Goal: Task Accomplishment & Management: Use online tool/utility

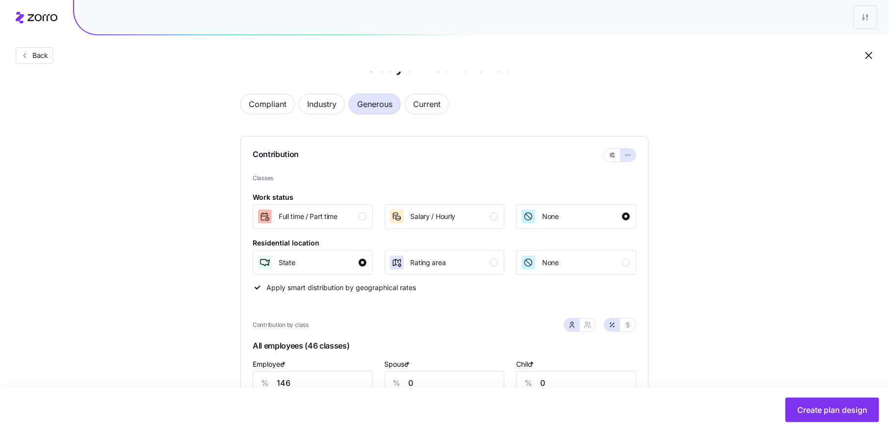
scroll to position [16, 0]
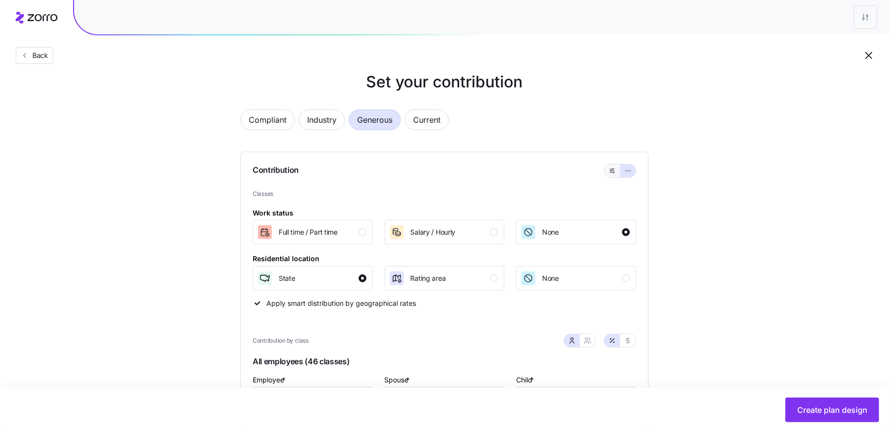
click at [615, 169] on icon "button" at bounding box center [612, 171] width 7 height 12
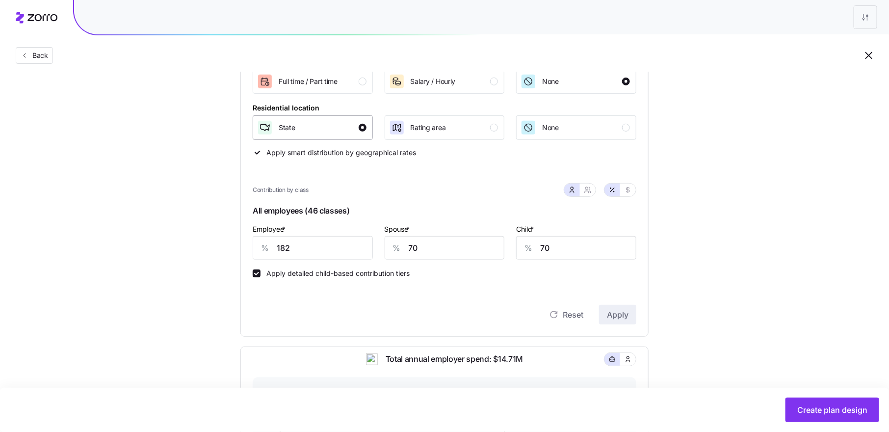
scroll to position [175, 0]
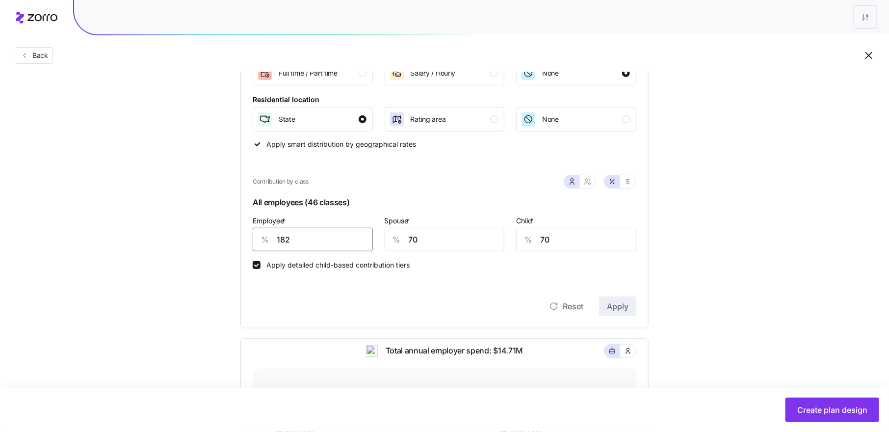
drag, startPoint x: 296, startPoint y: 236, endPoint x: 270, endPoint y: 236, distance: 26.0
click at [270, 236] on div "% 182" at bounding box center [313, 240] width 120 height 24
type input "80"
type input "65"
type input "70"
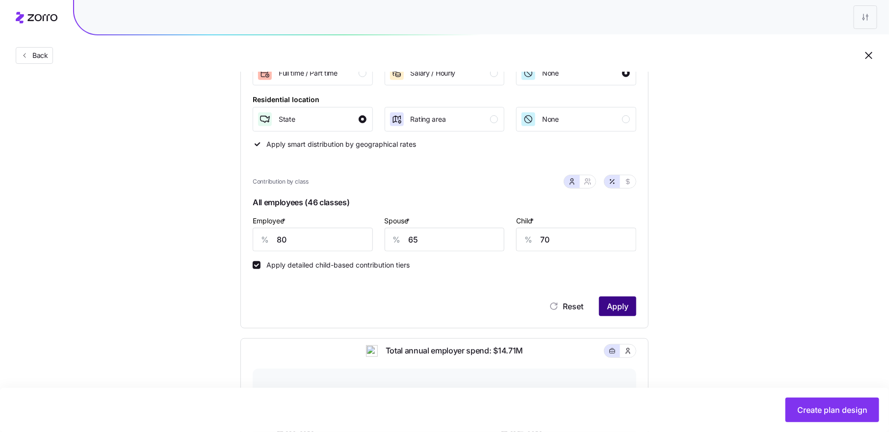
click at [620, 303] on span "Apply" at bounding box center [618, 306] width 22 height 12
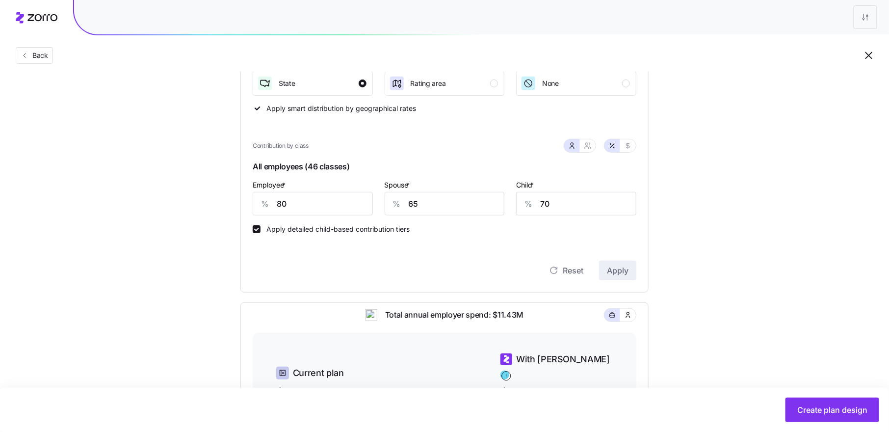
scroll to position [176, 0]
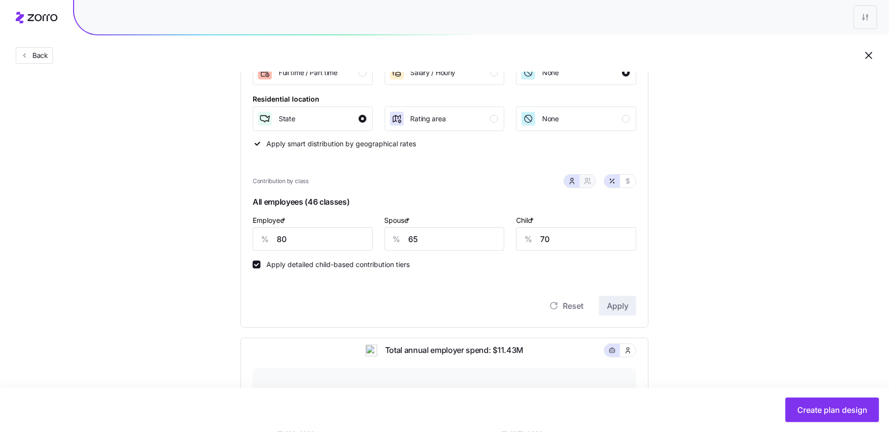
click at [587, 182] on icon "button" at bounding box center [588, 181] width 8 height 8
type input "73"
type input "76"
click at [570, 180] on icon "button" at bounding box center [572, 181] width 8 height 8
type input "65"
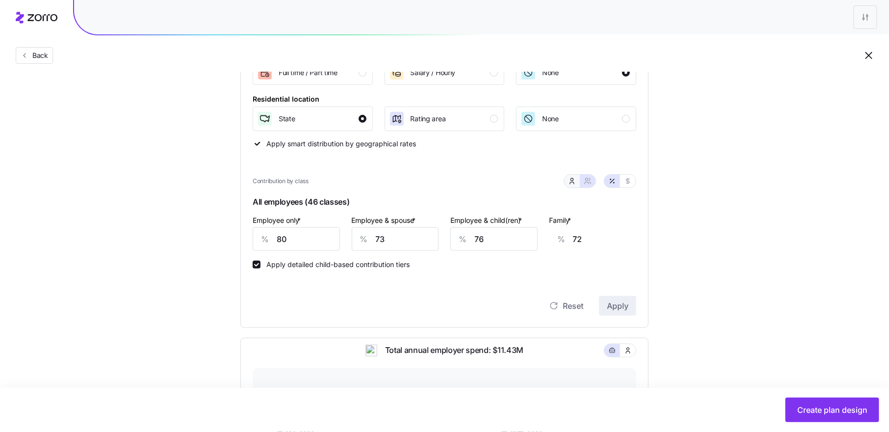
type input "70"
click at [589, 182] on icon "button" at bounding box center [588, 181] width 8 height 8
type input "73"
type input "76"
click at [283, 237] on input "80" at bounding box center [296, 239] width 87 height 24
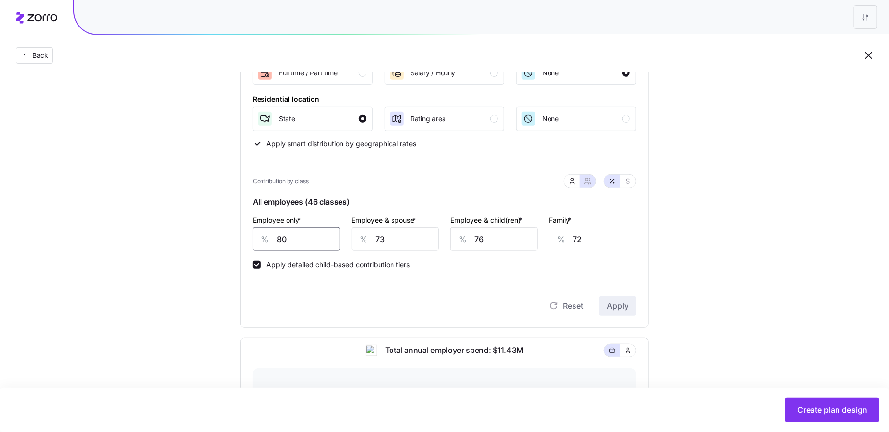
click at [283, 237] on input "80" at bounding box center [296, 239] width 87 height 24
click at [382, 237] on input "73" at bounding box center [395, 239] width 87 height 24
type input "7"
type input "24"
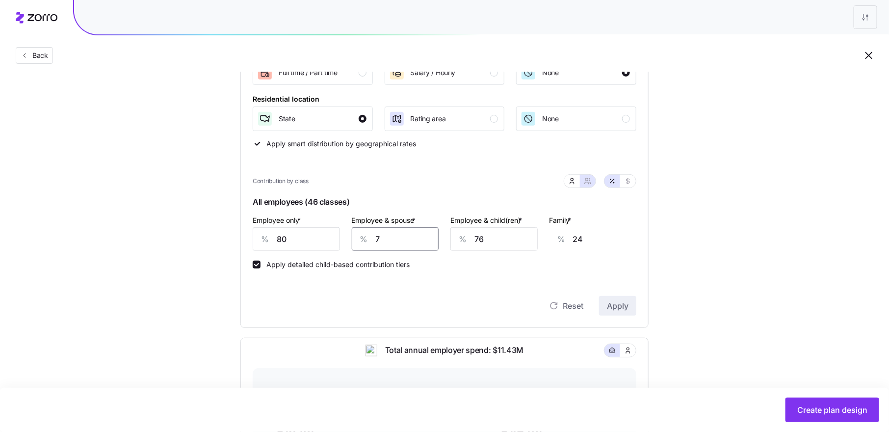
type input "70"
type input "6"
type input "26"
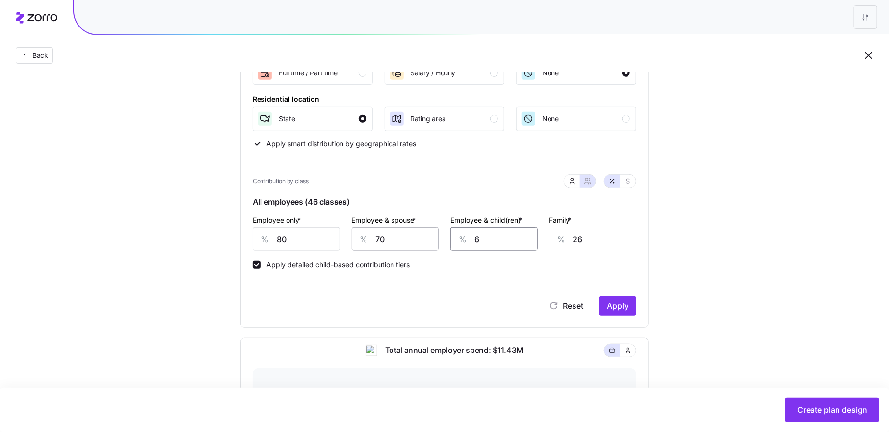
type input "60"
click at [571, 182] on icon "button" at bounding box center [572, 181] width 8 height 8
type input "60"
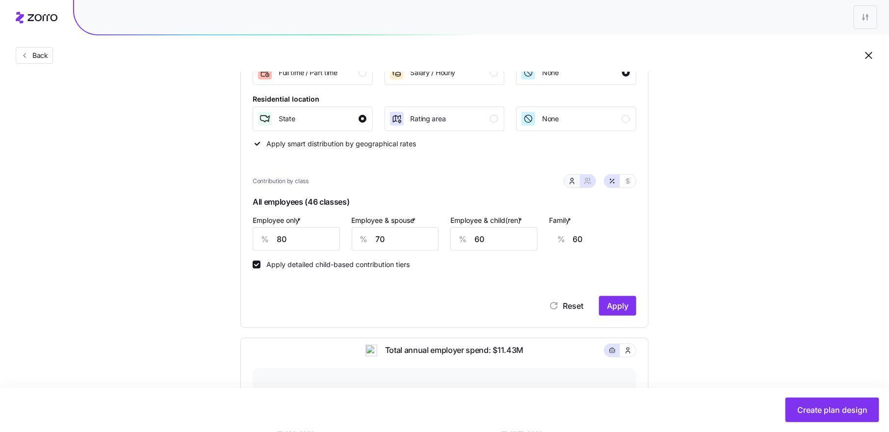
type input "33"
click at [590, 178] on icon "button" at bounding box center [588, 181] width 8 height 8
type input "70"
type input "60"
click at [571, 177] on icon "button" at bounding box center [572, 181] width 8 height 8
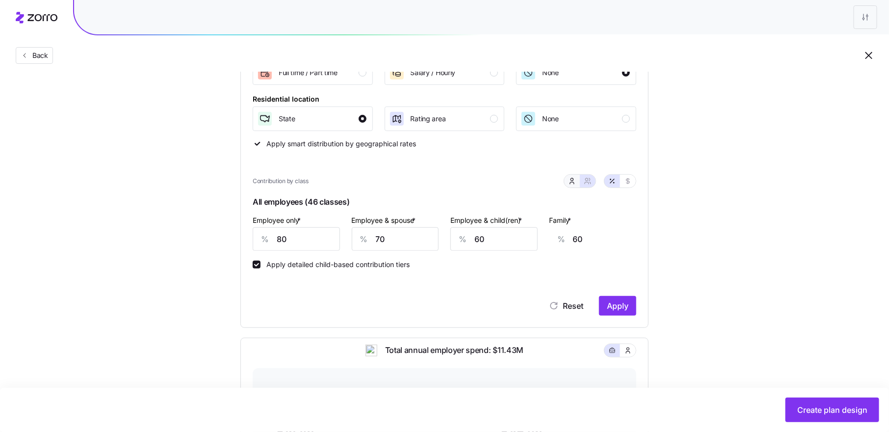
type input "60"
type input "33"
drag, startPoint x: 422, startPoint y: 239, endPoint x: 400, endPoint y: 240, distance: 22.6
click at [400, 240] on div "% 60" at bounding box center [445, 239] width 120 height 24
type input "0"
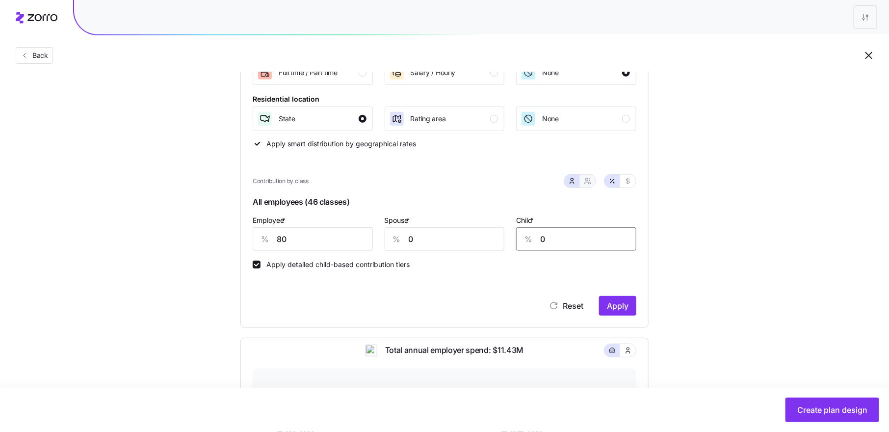
type input "0"
click at [588, 182] on icon "button" at bounding box center [588, 181] width 8 height 8
type input "40"
type input "46"
click at [573, 180] on icon "button" at bounding box center [572, 181] width 8 height 8
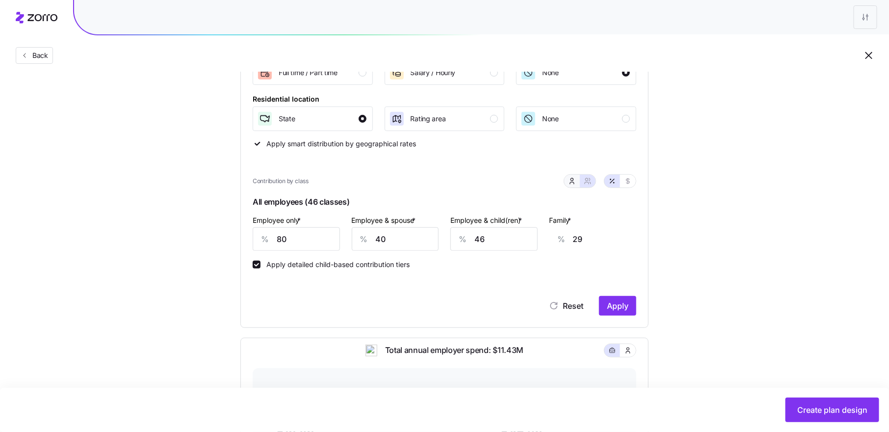
type input "0"
click at [589, 181] on icon "button" at bounding box center [588, 181] width 8 height 8
type input "40"
type input "46"
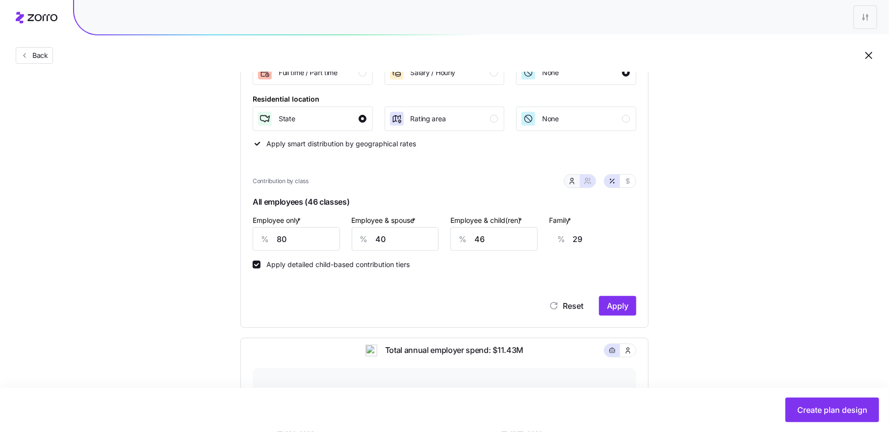
click at [576, 183] on button "button" at bounding box center [572, 181] width 8 height 8
type input "0"
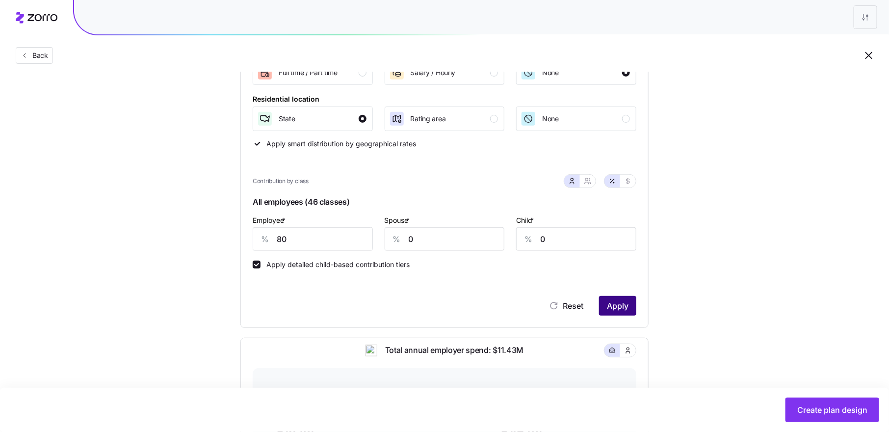
click at [611, 312] on button "Apply" at bounding box center [617, 306] width 37 height 20
click at [588, 219] on div "Child * % 0" at bounding box center [576, 232] width 120 height 37
click at [588, 182] on icon "button" at bounding box center [588, 181] width 8 height 8
type input "40"
type input "46"
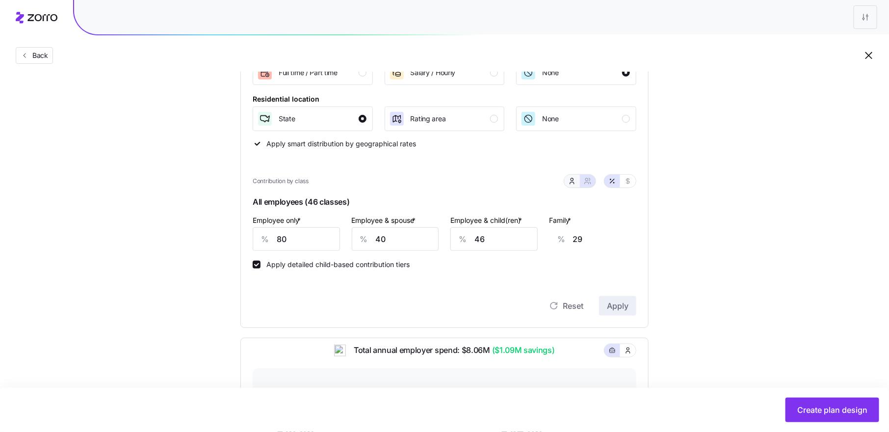
click at [569, 181] on button "button" at bounding box center [572, 181] width 8 height 8
type input "0"
drag, startPoint x: 414, startPoint y: 240, endPoint x: 404, endPoint y: 240, distance: 10.3
click at [404, 240] on div "% 0" at bounding box center [445, 239] width 120 height 24
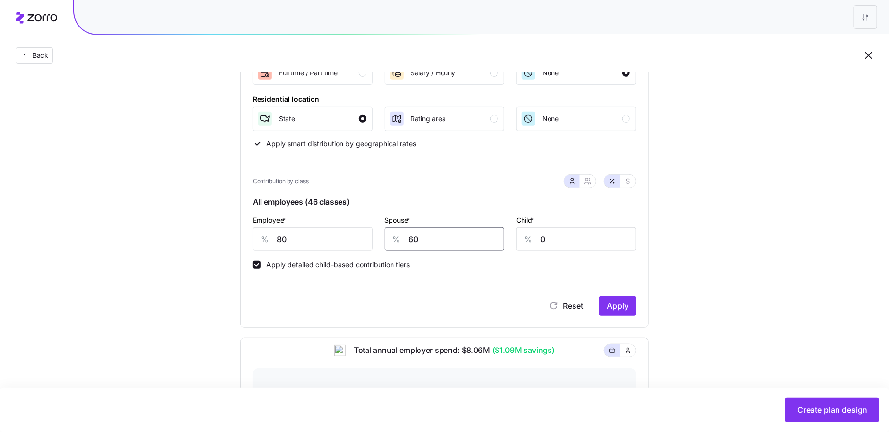
type input "60"
type input "50"
click at [614, 306] on span "Apply" at bounding box center [618, 306] width 22 height 12
click at [588, 219] on div "Child * % 50" at bounding box center [576, 232] width 120 height 37
click at [590, 178] on icon "button" at bounding box center [589, 179] width 1 height 2
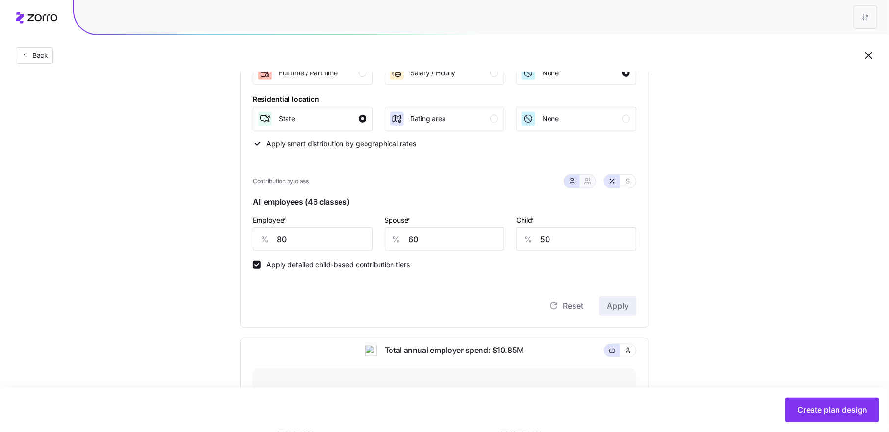
type input "70"
type input "67"
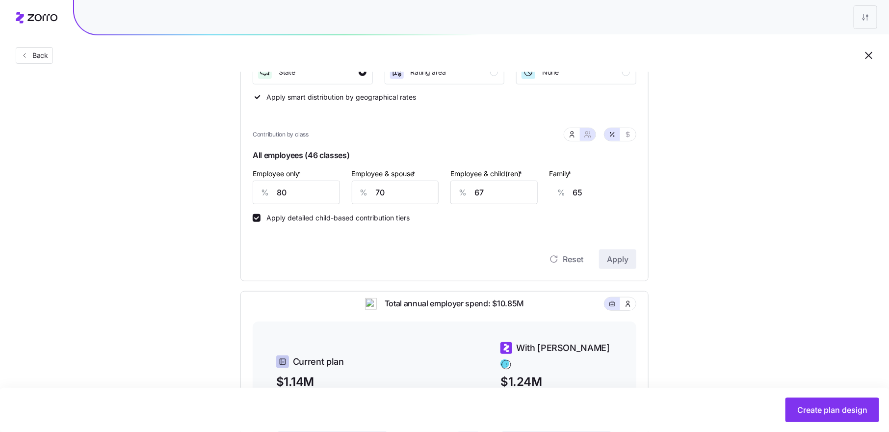
scroll to position [182, 0]
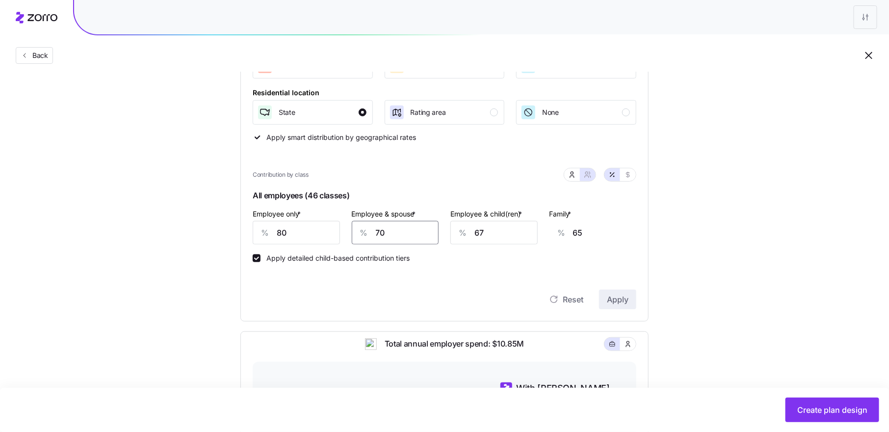
click at [378, 235] on input "70" at bounding box center [395, 233] width 87 height 24
type input "6"
type input "18"
type input "60"
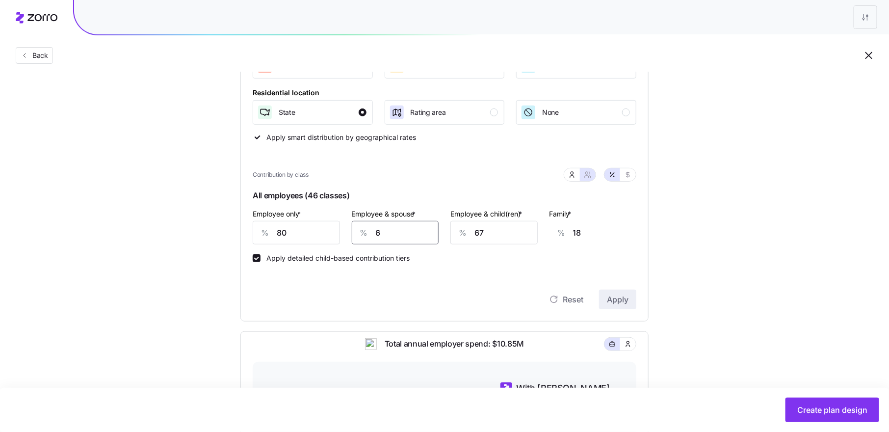
type input "57"
type input "60"
type input "6"
type input "18"
type input "60"
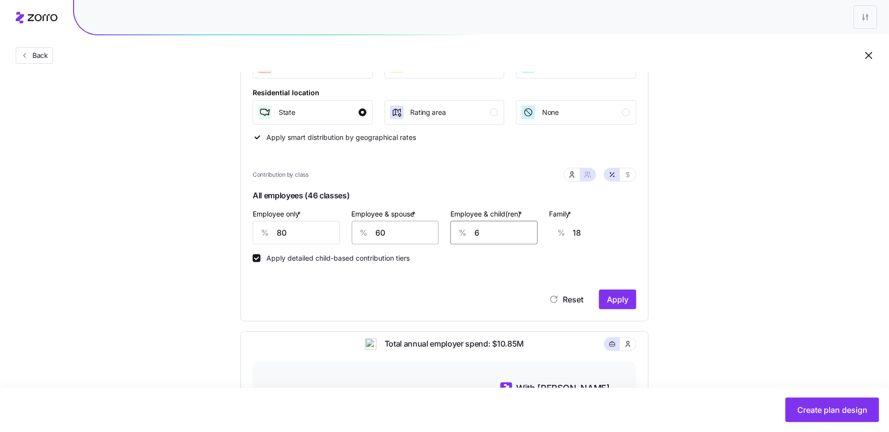
type input "53"
type input "60"
click at [574, 173] on icon "button" at bounding box center [572, 175] width 8 height 8
type input "40"
type input "33"
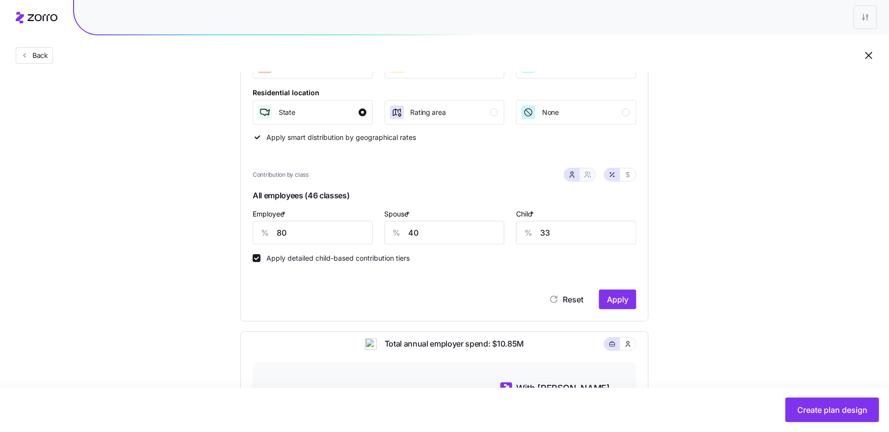
click at [591, 169] on button "button" at bounding box center [588, 174] width 16 height 13
type input "60"
click at [576, 175] on icon "button" at bounding box center [572, 175] width 8 height 8
type input "40"
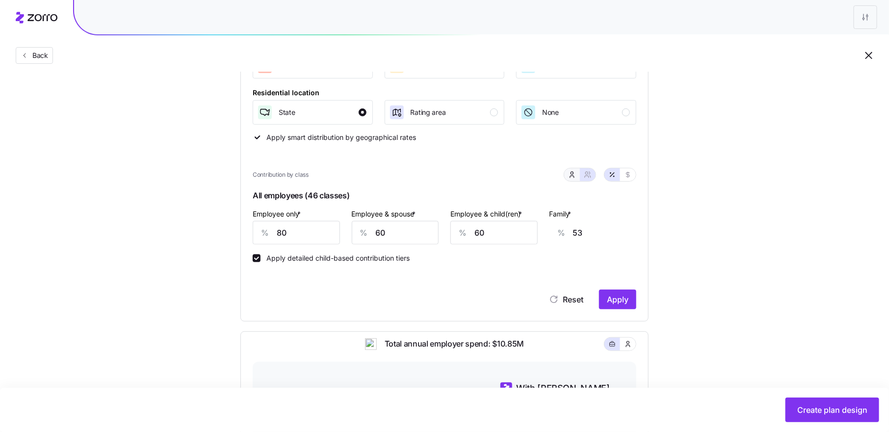
type input "33"
click at [413, 235] on input "40" at bounding box center [445, 233] width 120 height 24
type input "60"
type input "70"
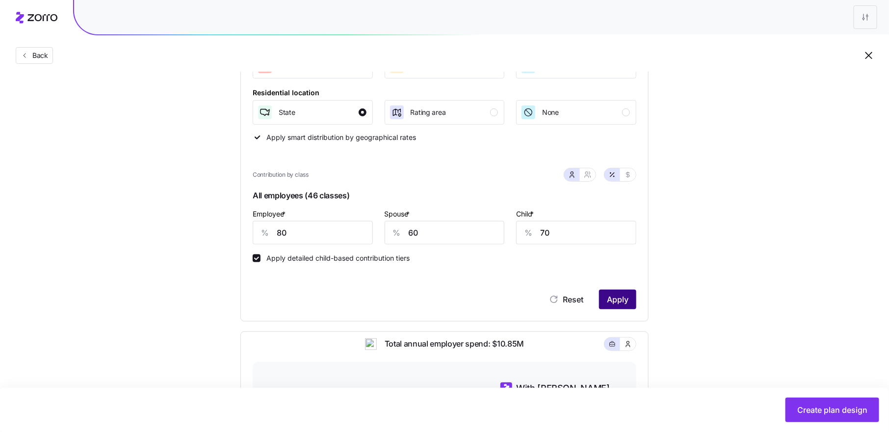
click at [623, 295] on span "Apply" at bounding box center [618, 299] width 22 height 12
click at [593, 174] on button "button" at bounding box center [588, 174] width 16 height 13
type input "70"
type input "76"
click at [572, 176] on icon "button" at bounding box center [572, 177] width 4 height 2
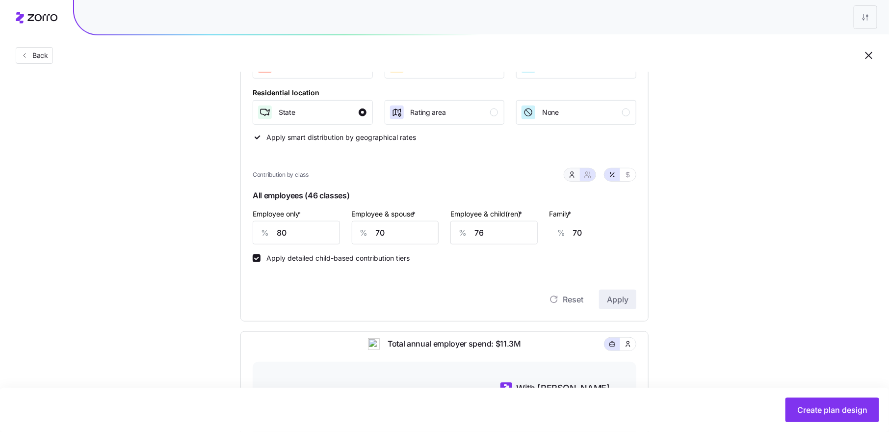
type input "60"
type input "70"
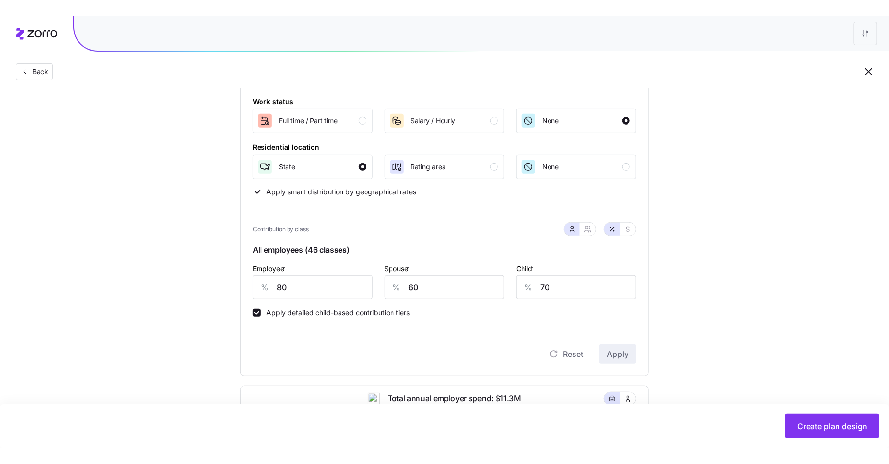
scroll to position [143, 0]
